Goal: Information Seeking & Learning: Learn about a topic

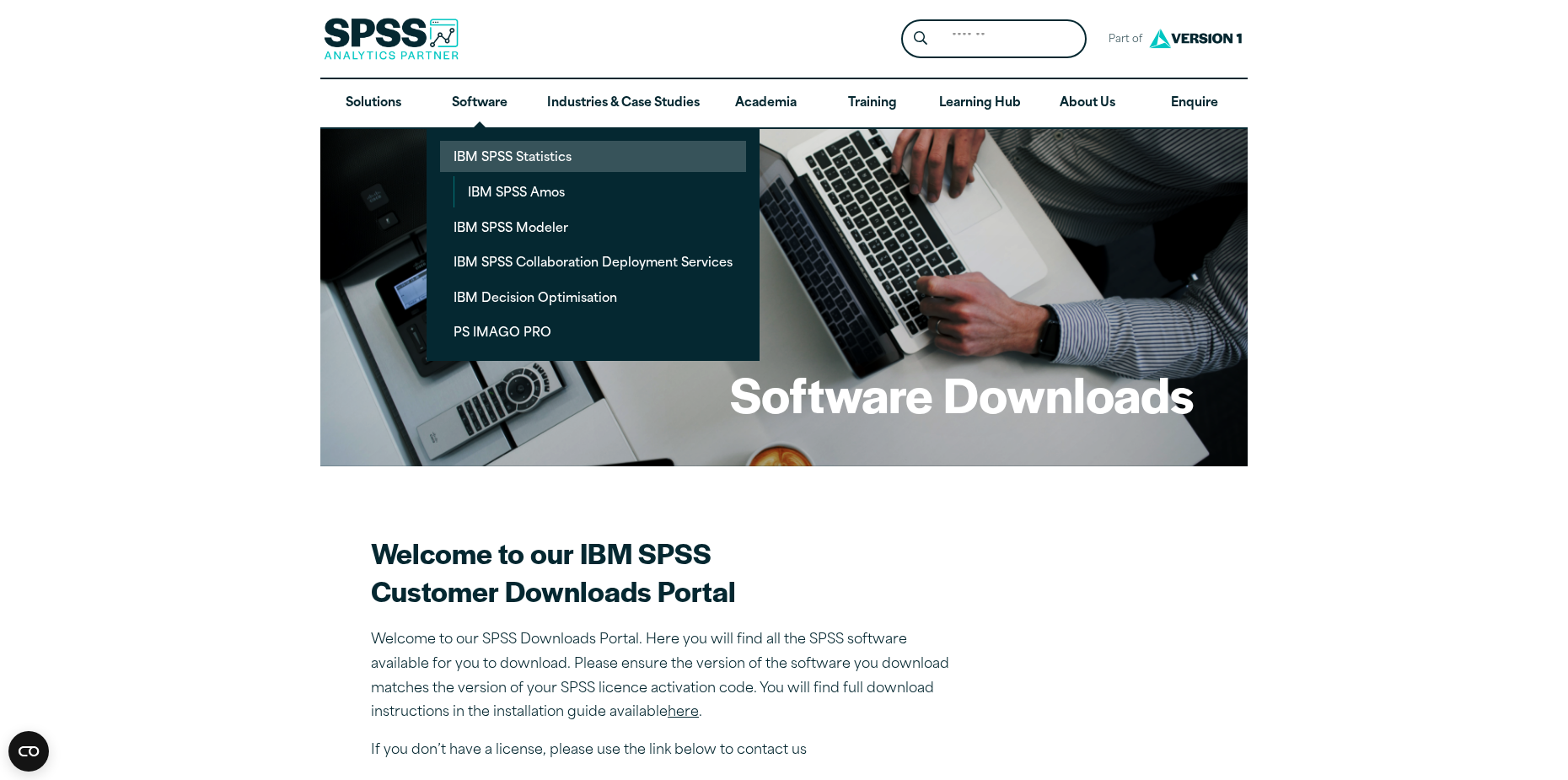
click at [498, 149] on link "IBM SPSS Statistics" at bounding box center [592, 156] width 306 height 31
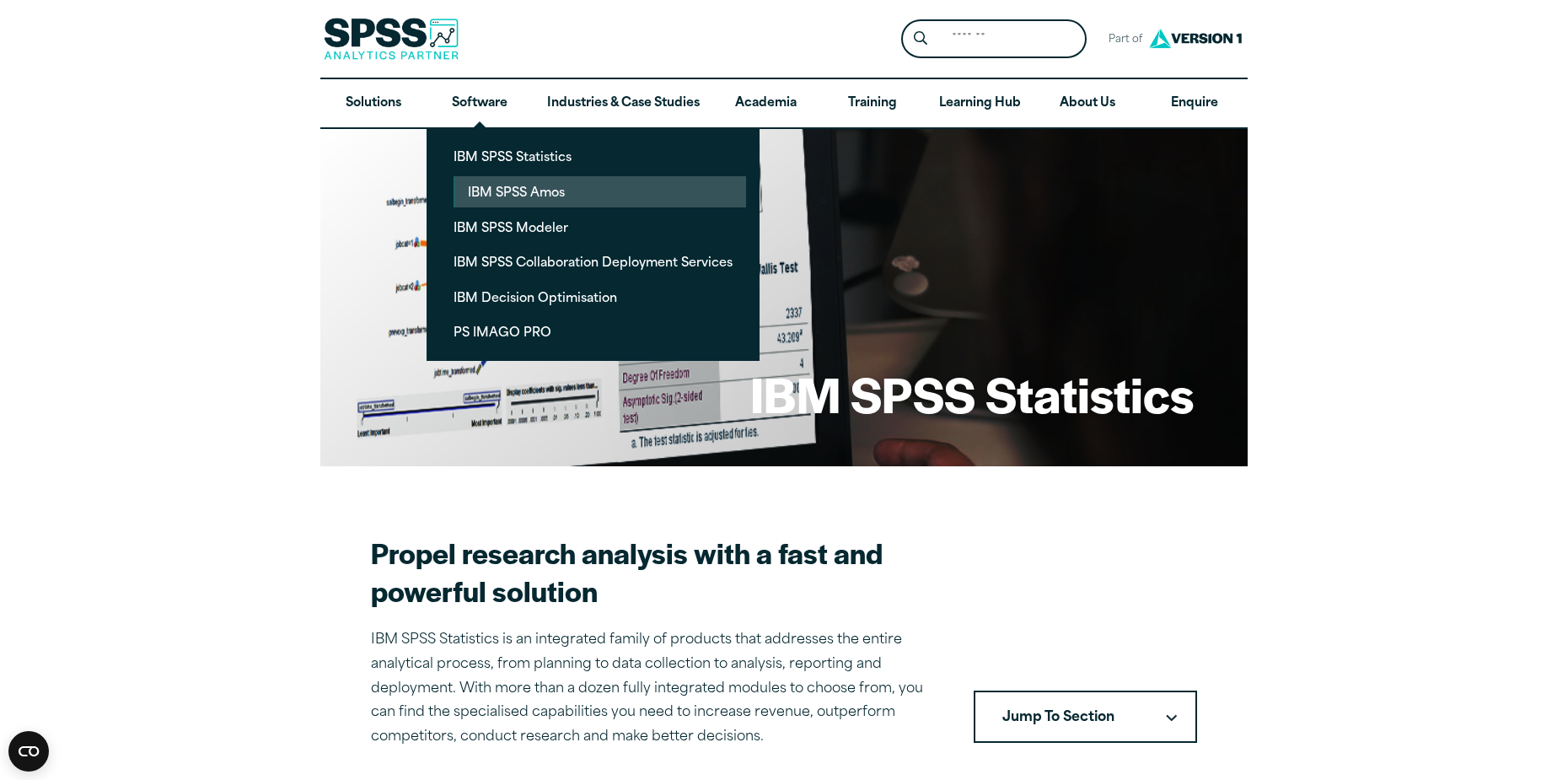
click at [498, 185] on link "IBM SPSS Amos" at bounding box center [600, 192] width 291 height 31
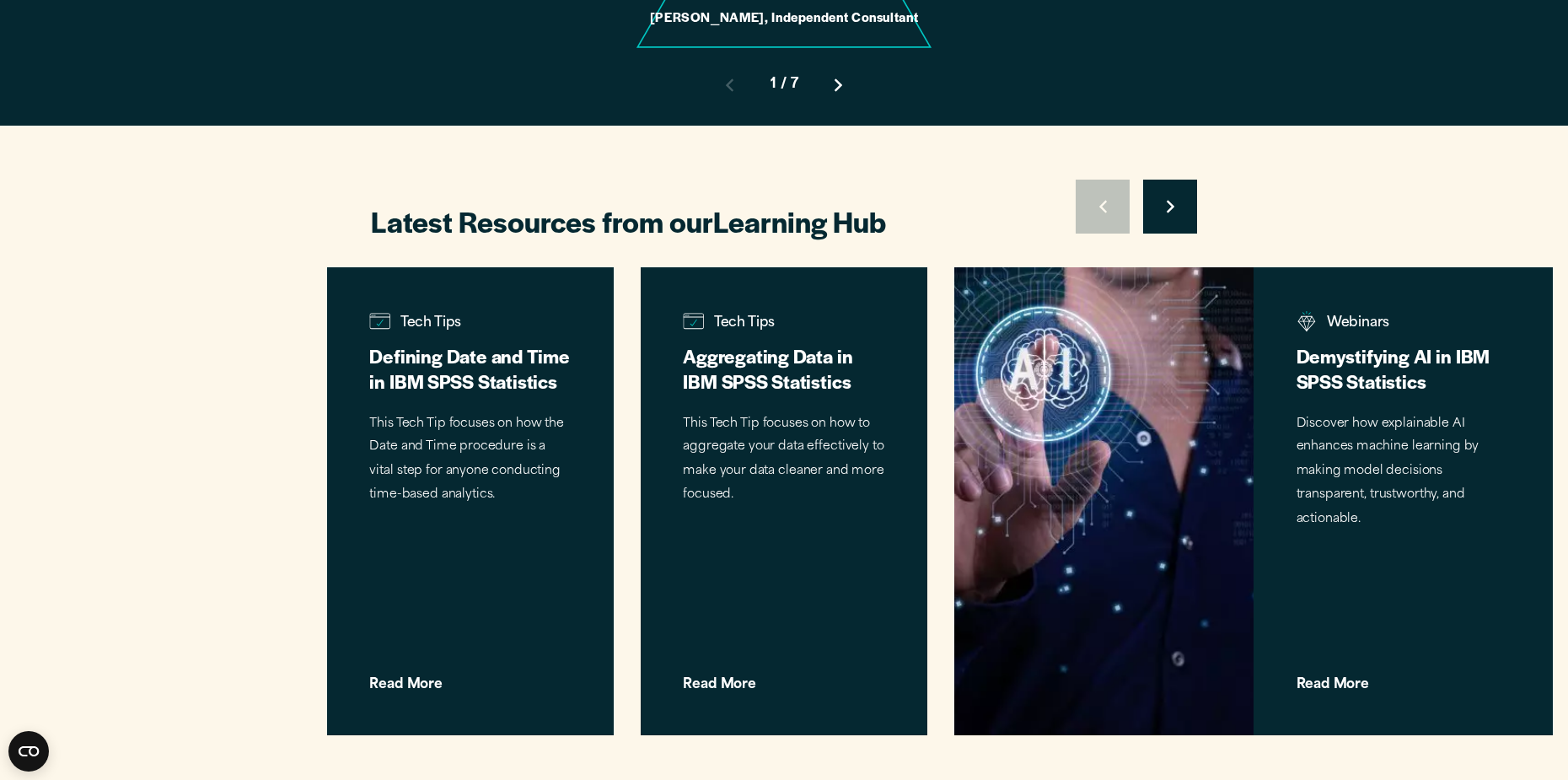
scroll to position [1819, 0]
